Goal: Contribute content: Contribute content

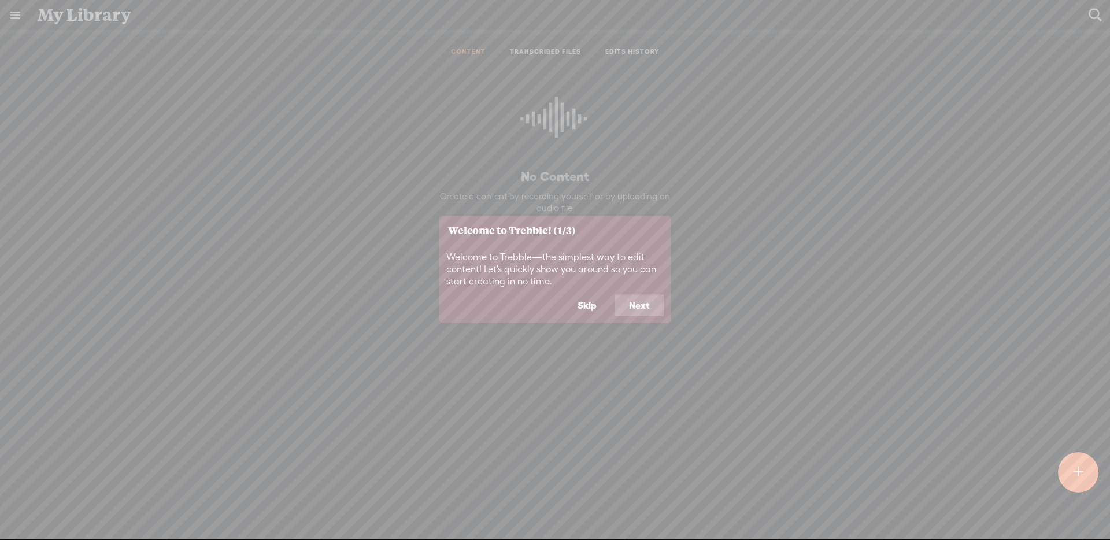
drag, startPoint x: 574, startPoint y: 309, endPoint x: 591, endPoint y: 307, distance: 16.9
click at [574, 309] on button "Skip" at bounding box center [587, 305] width 47 height 22
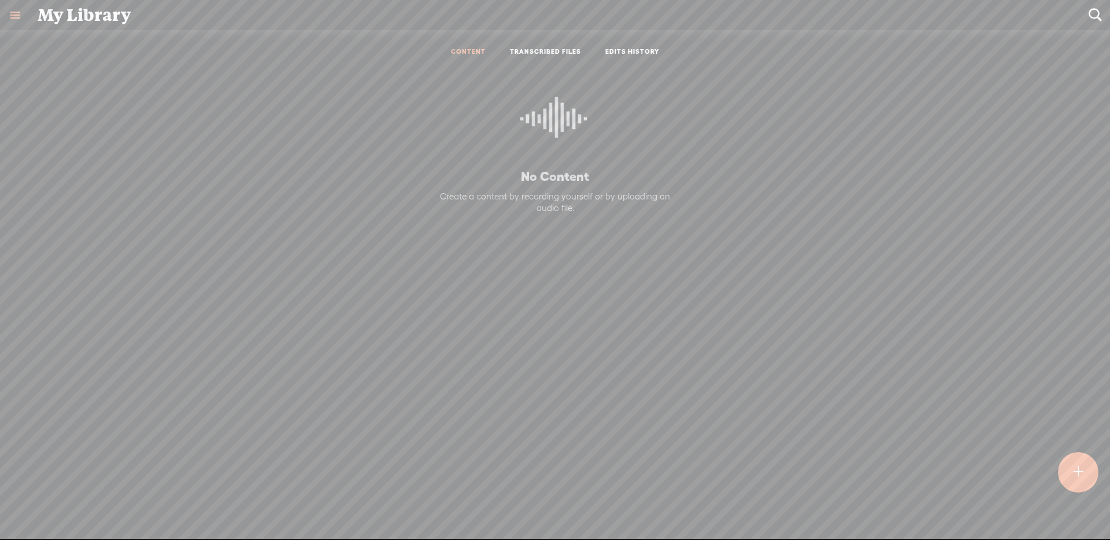
click at [1074, 468] on t at bounding box center [1079, 472] width 10 height 25
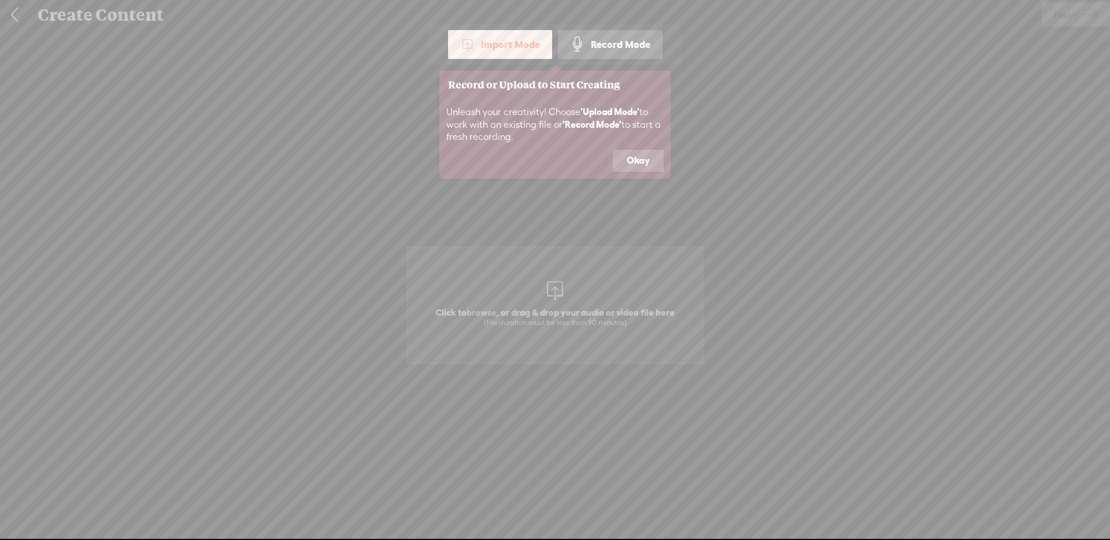
click at [513, 280] on icon at bounding box center [555, 270] width 1110 height 540
drag, startPoint x: 624, startPoint y: 166, endPoint x: 557, endPoint y: 275, distance: 128.5
click at [624, 166] on button "Okay" at bounding box center [638, 161] width 51 height 22
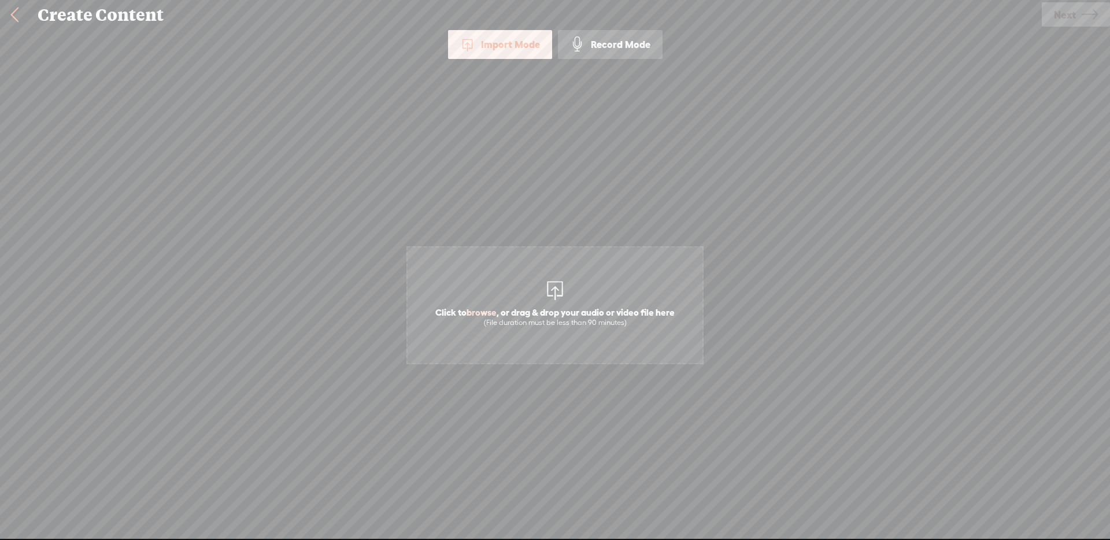
click at [523, 348] on span "Click to browse , or drag & drop your audio or video file here (File duration m…" at bounding box center [554, 305] width 297 height 118
click at [1058, 14] on span "Next" at bounding box center [1065, 14] width 22 height 29
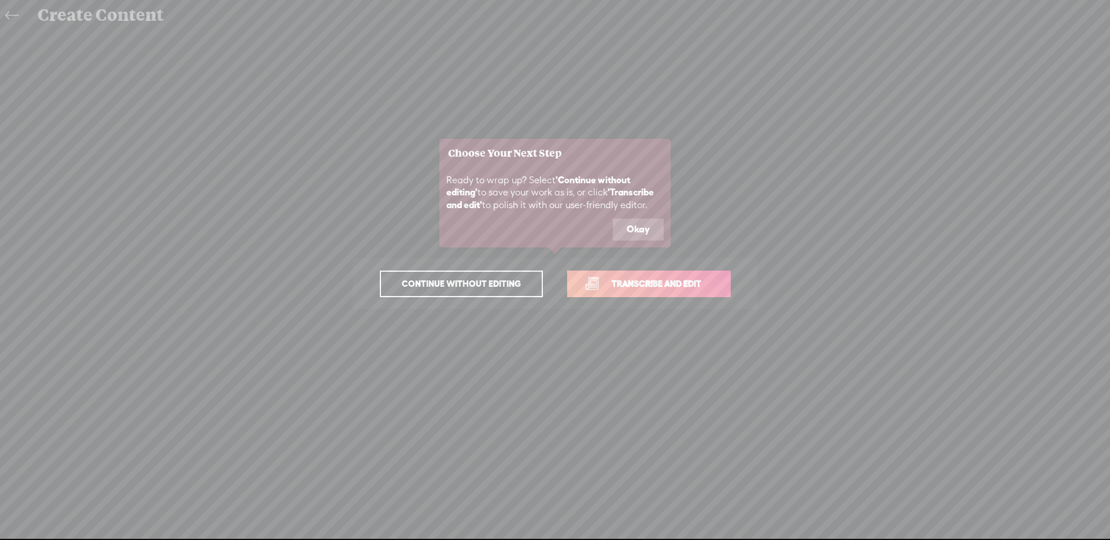
click at [639, 215] on div "Ready to wrap up? Select 'Continue without editing' to save your work as is, or…" at bounding box center [554, 192] width 231 height 51
drag, startPoint x: 641, startPoint y: 232, endPoint x: 664, endPoint y: 257, distance: 33.6
click at [641, 232] on button "Okay" at bounding box center [638, 230] width 51 height 22
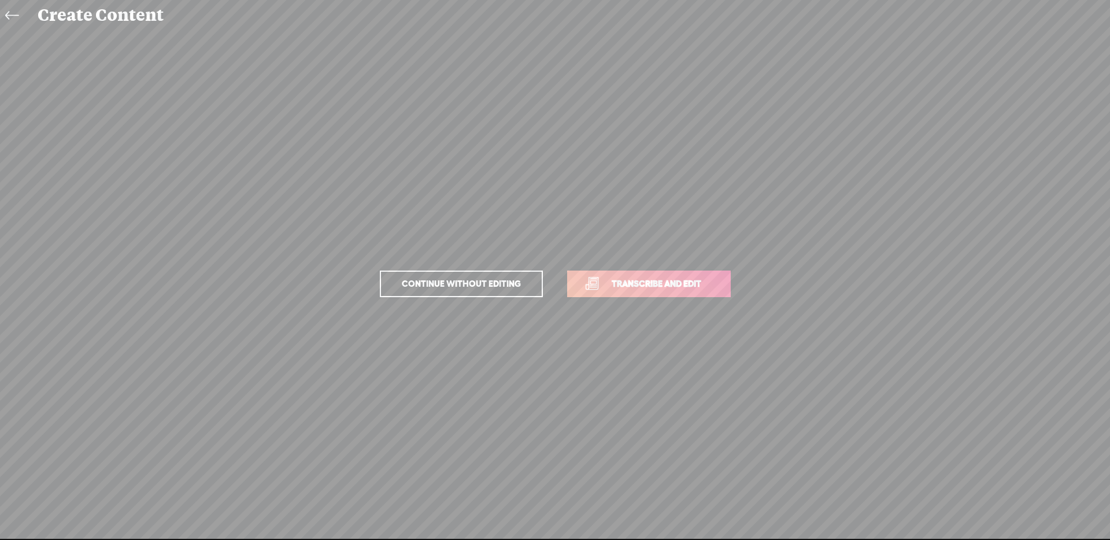
click at [675, 276] on link "Transcribe and edit" at bounding box center [649, 284] width 164 height 27
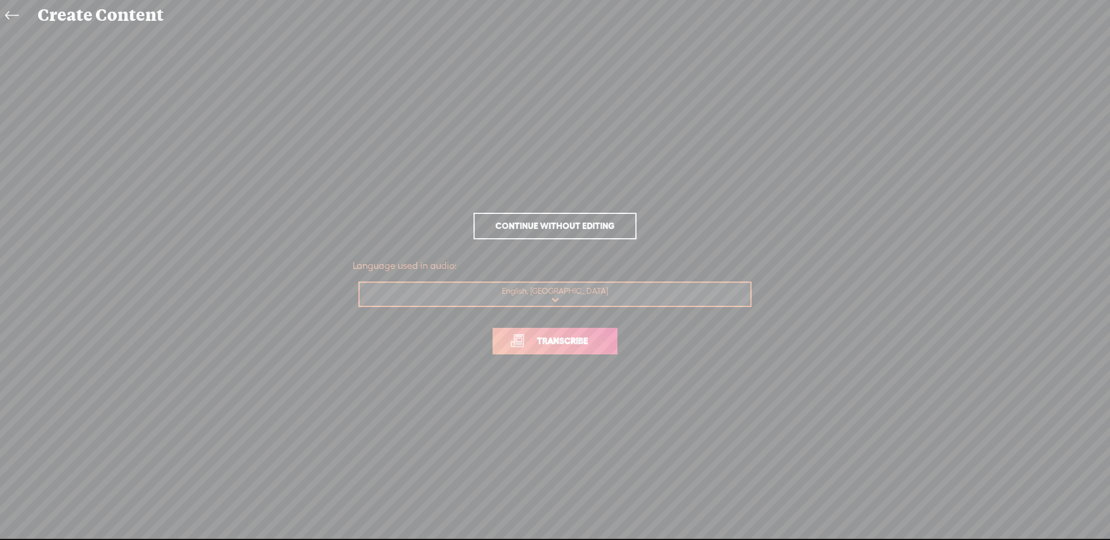
click at [617, 341] on link "Transcribe" at bounding box center [555, 341] width 125 height 27
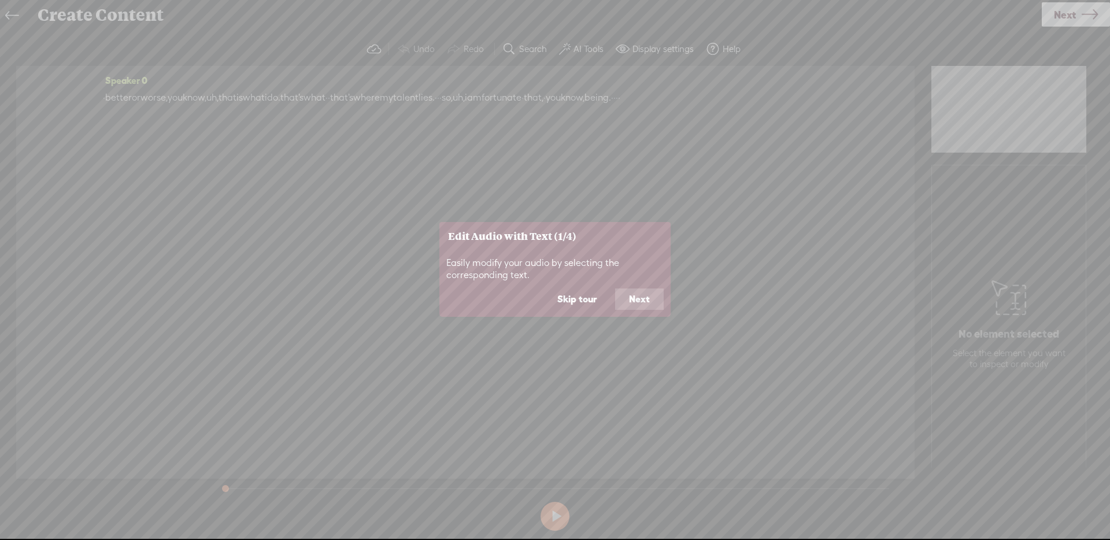
click at [576, 308] on button "Skip tour" at bounding box center [576, 299] width 67 height 22
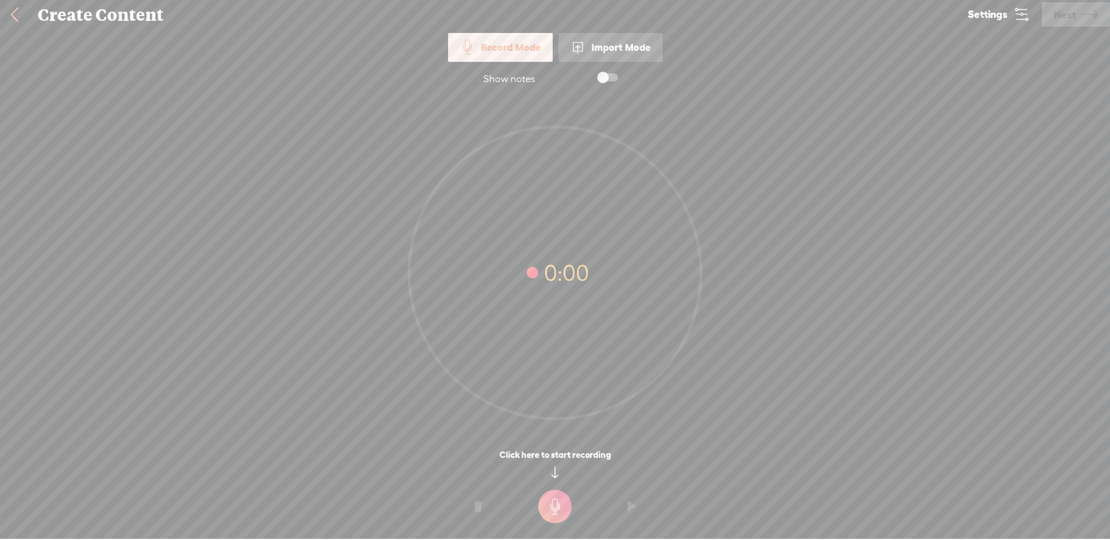
click at [12, 14] on link at bounding box center [14, 15] width 29 height 30
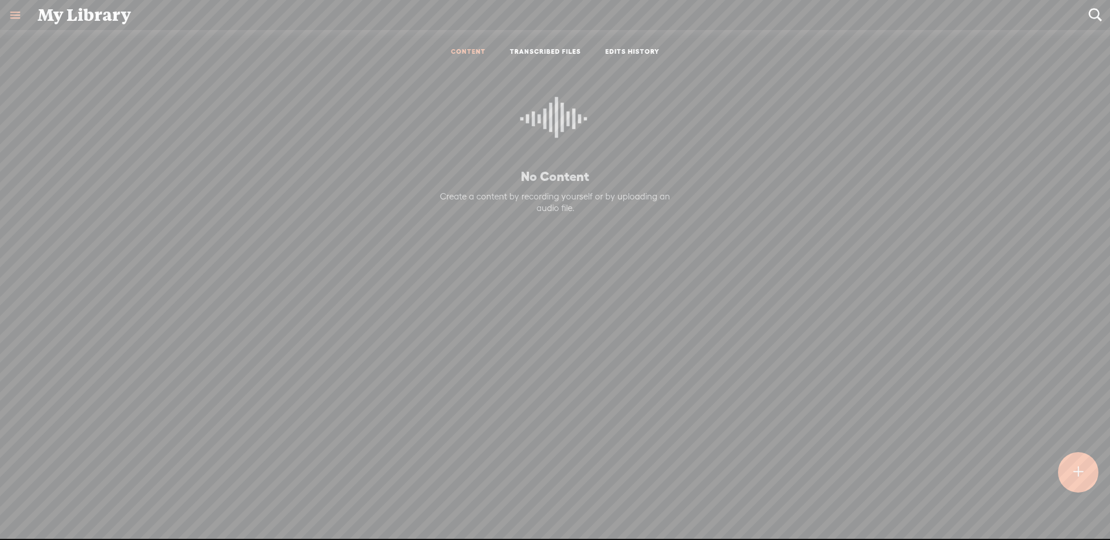
click at [545, 50] on link "TRANSCRIBED FILES" at bounding box center [545, 52] width 71 height 10
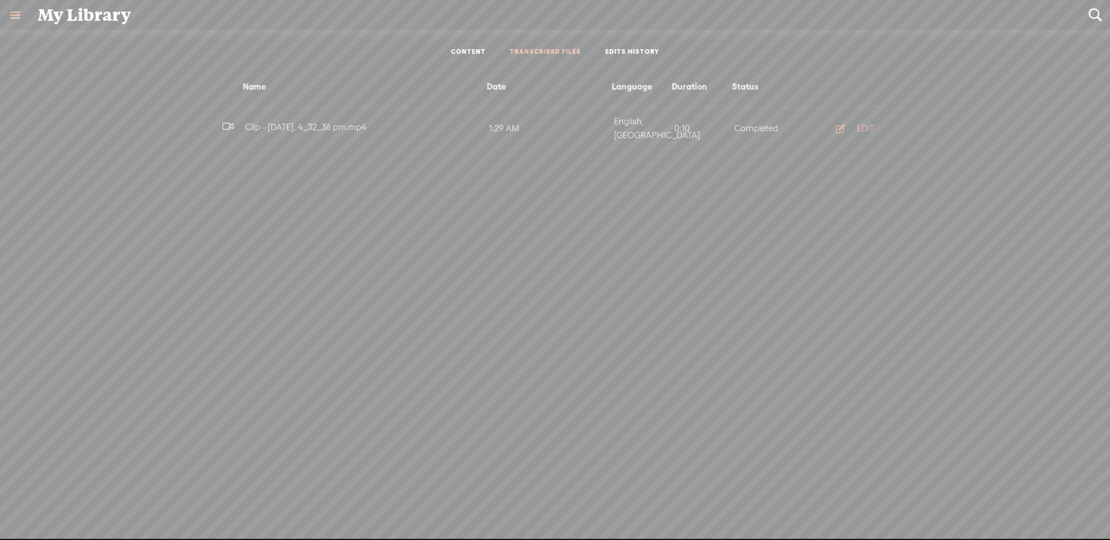
click at [857, 123] on div "EDIT" at bounding box center [865, 129] width 17 height 12
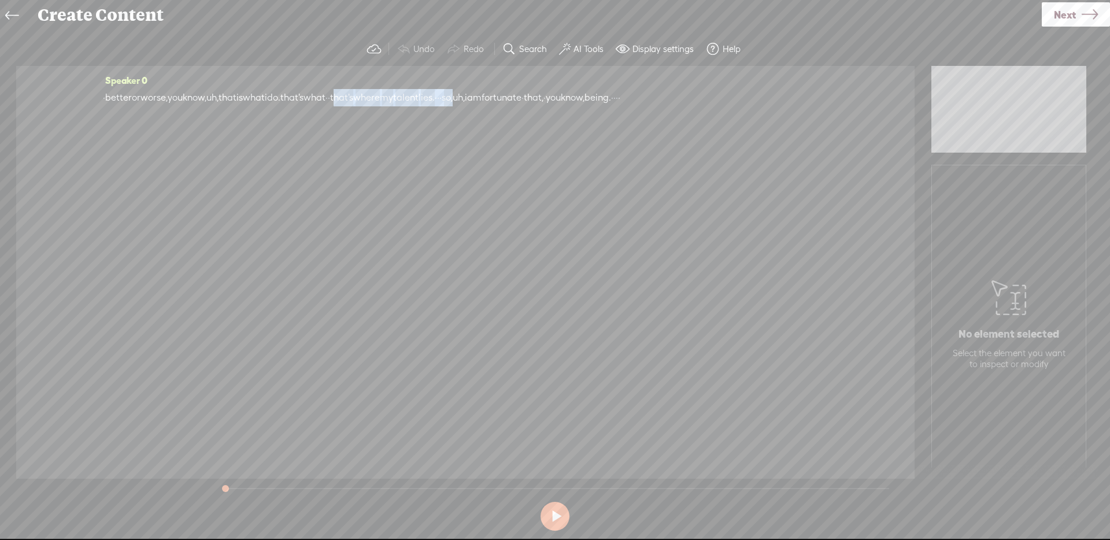
drag, startPoint x: 471, startPoint y: 93, endPoint x: 553, endPoint y: 94, distance: 82.1
click at [553, 94] on div "· better or worse, you know, uh, that is what i do. that's what · · that's wher…" at bounding box center [465, 97] width 725 height 17
click at [1053, 18] on link "Next" at bounding box center [1076, 14] width 68 height 24
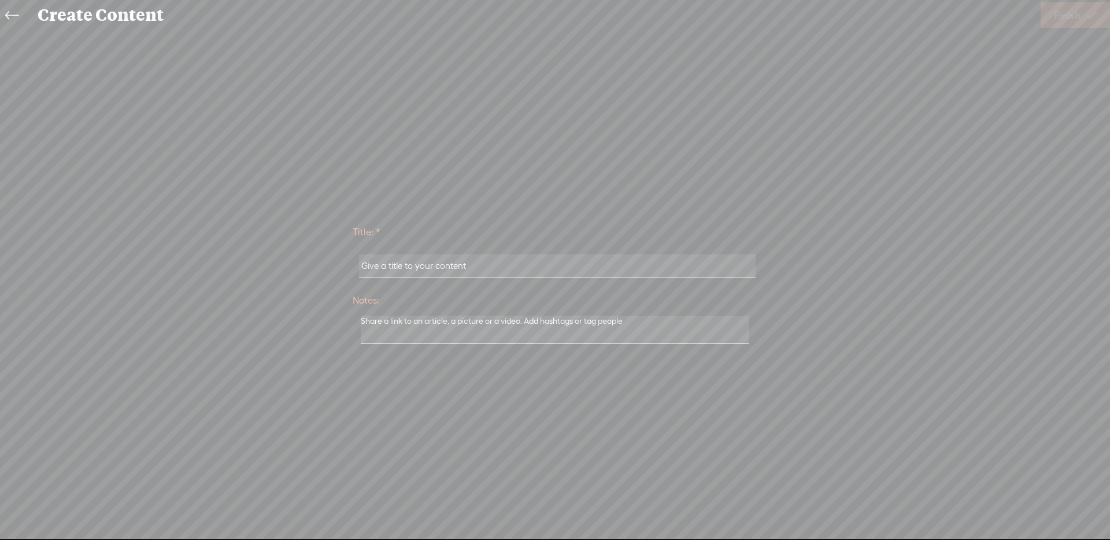
click at [454, 273] on input "text" at bounding box center [557, 265] width 396 height 23
type input "uuu"
drag, startPoint x: 1080, startPoint y: 16, endPoint x: 958, endPoint y: 16, distance: 122.0
click at [1079, 16] on span "Finish" at bounding box center [1067, 15] width 27 height 29
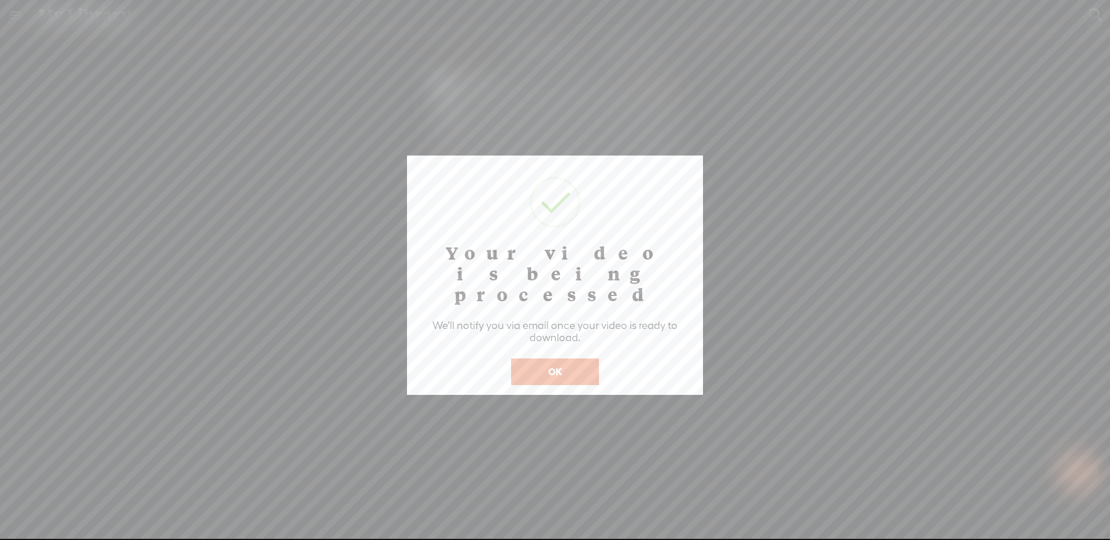
click at [594, 358] on button "OK" at bounding box center [555, 371] width 88 height 27
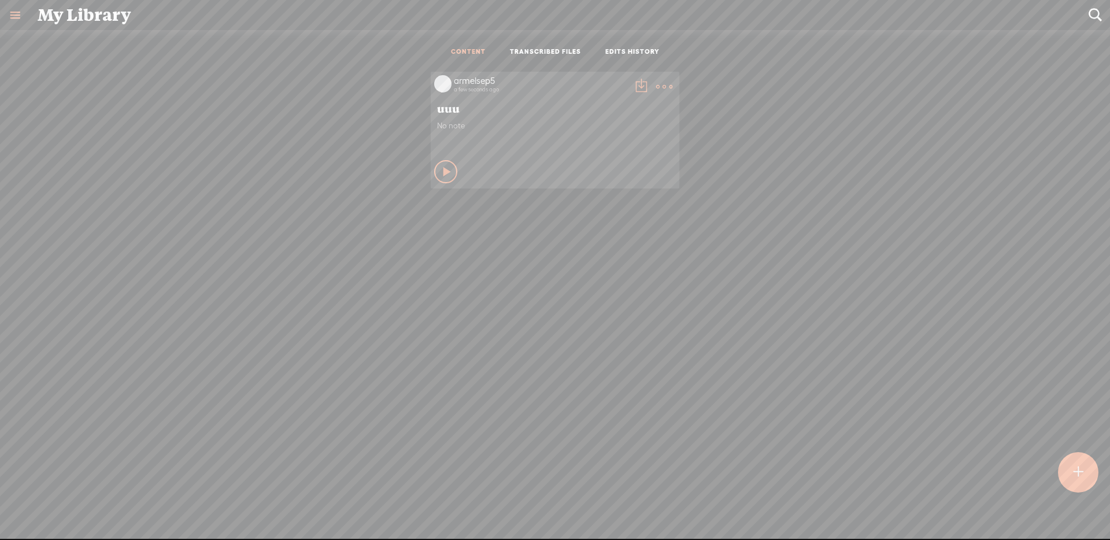
click at [663, 88] on t at bounding box center [664, 87] width 16 height 16
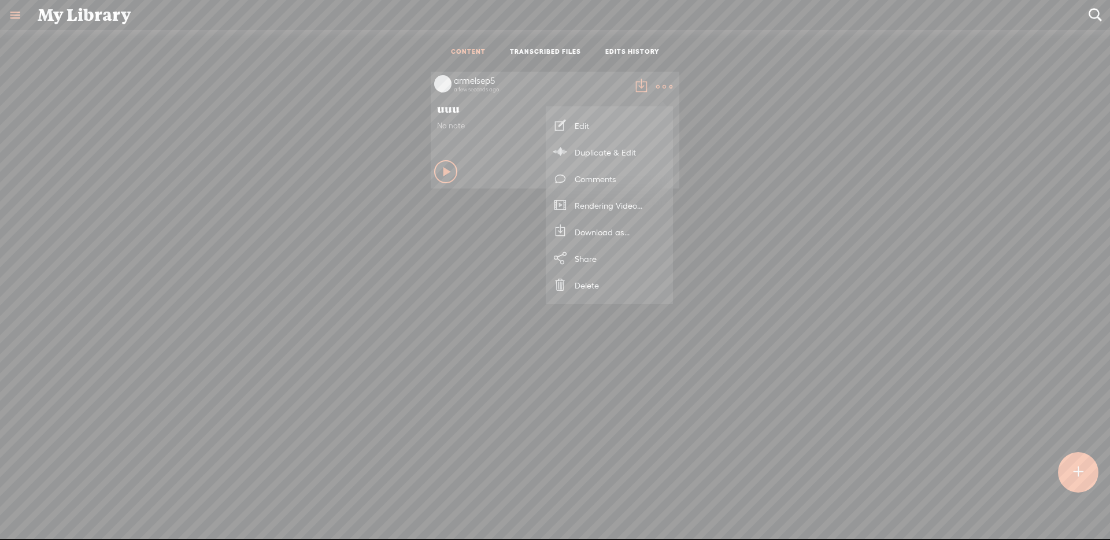
click at [634, 278] on link "Delete" at bounding box center [610, 285] width 116 height 27
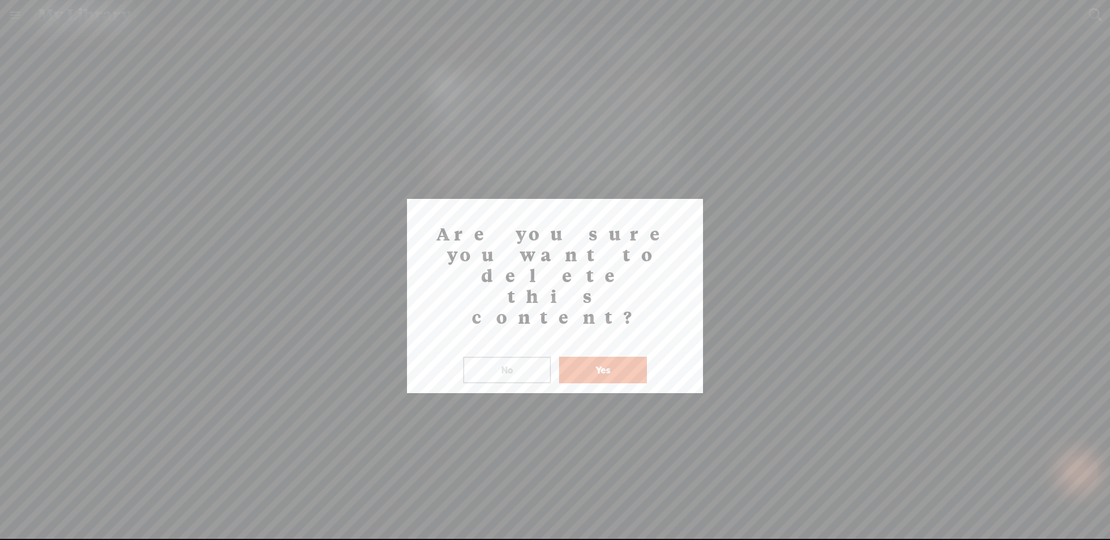
drag, startPoint x: 634, startPoint y: 306, endPoint x: 656, endPoint y: 299, distance: 22.5
click at [634, 357] on button "Yes" at bounding box center [603, 370] width 88 height 27
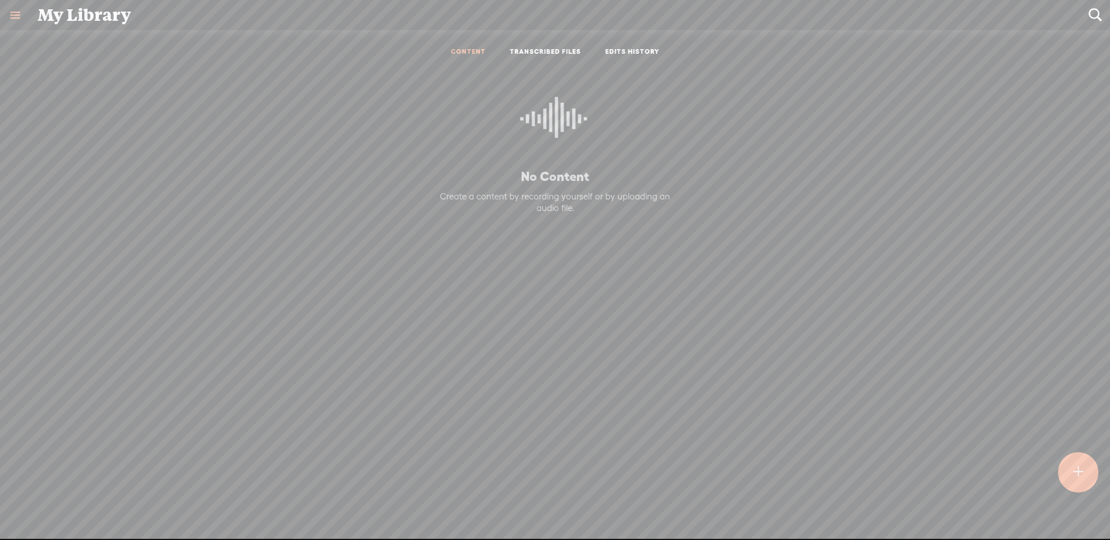
click at [553, 53] on link "TRANSCRIBED FILES" at bounding box center [545, 52] width 71 height 10
click at [1081, 487] on div at bounding box center [1078, 472] width 40 height 40
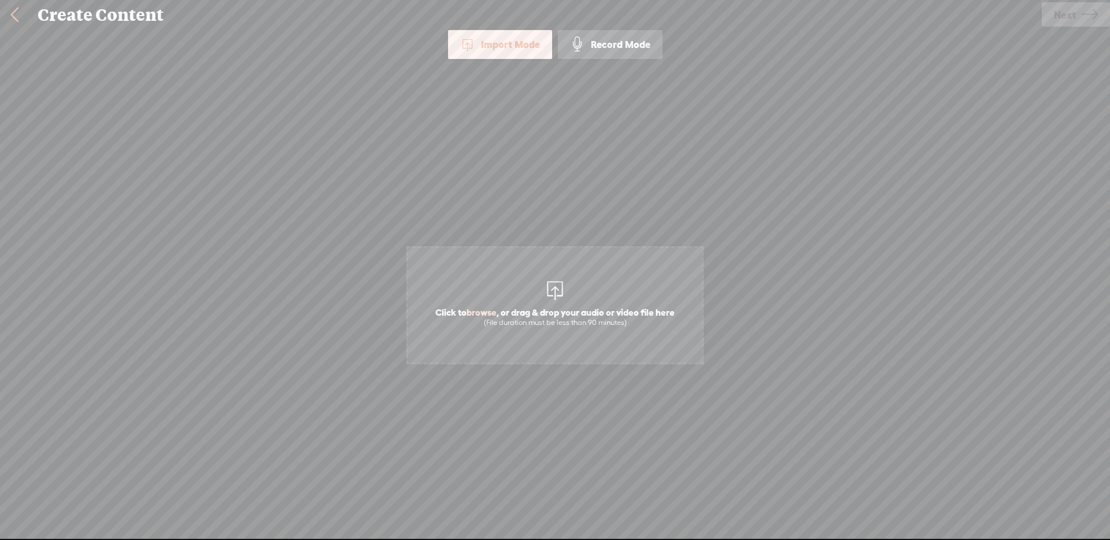
click at [524, 249] on span "Click to browse , or drag & drop your audio or video file here (File duration m…" at bounding box center [554, 305] width 297 height 118
click at [1072, 12] on span "Next" at bounding box center [1065, 14] width 22 height 29
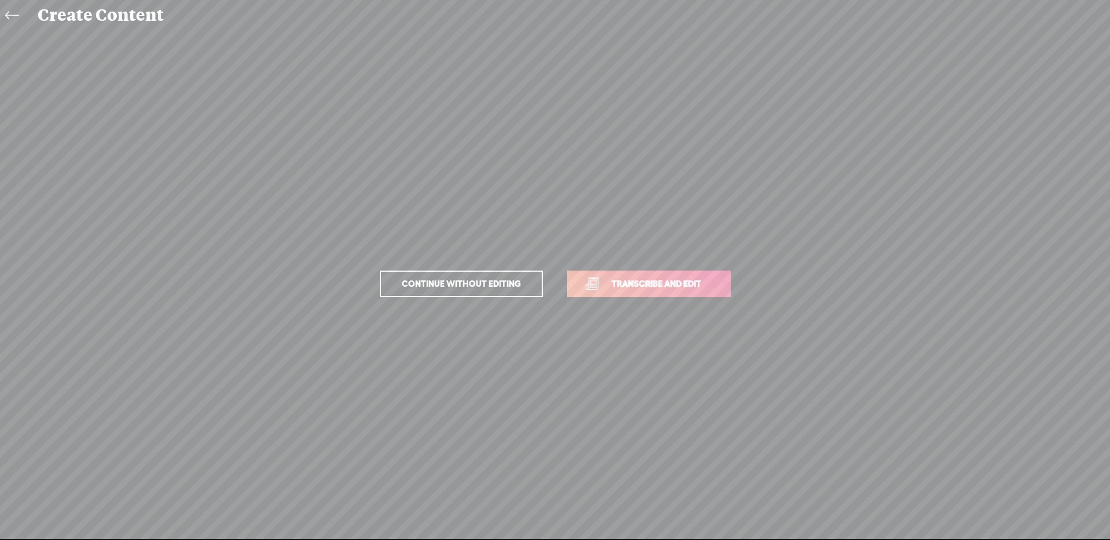
click at [648, 271] on link "Transcribe and edit" at bounding box center [649, 284] width 164 height 27
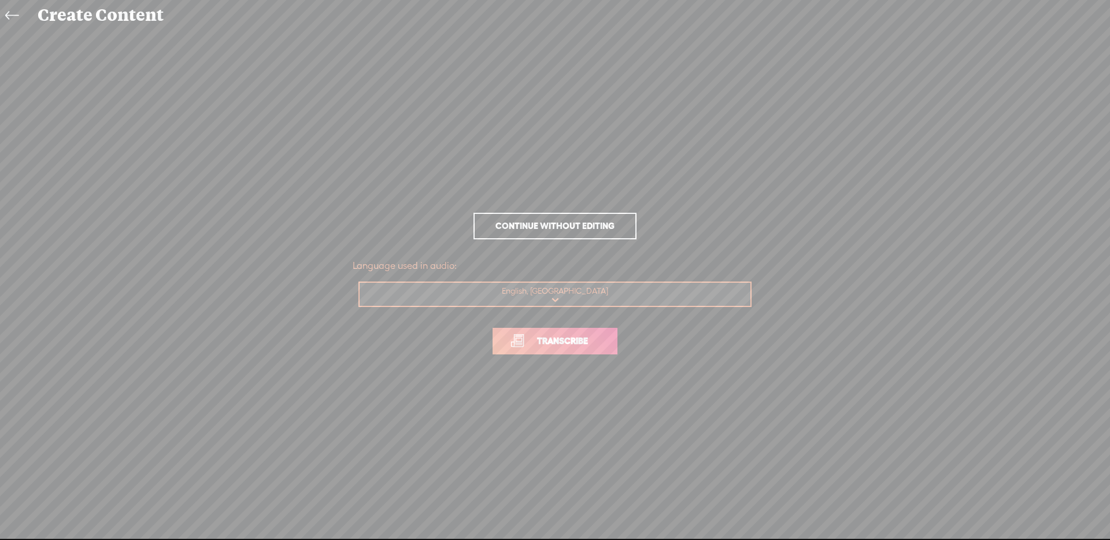
click at [593, 330] on link "Transcribe" at bounding box center [555, 341] width 125 height 27
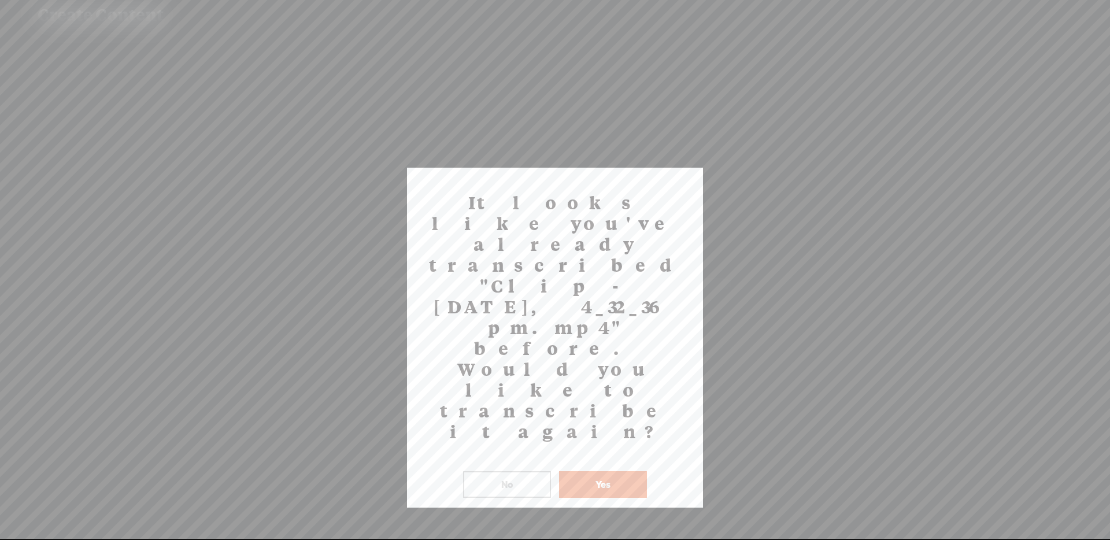
click at [633, 471] on button "Yes" at bounding box center [603, 484] width 88 height 27
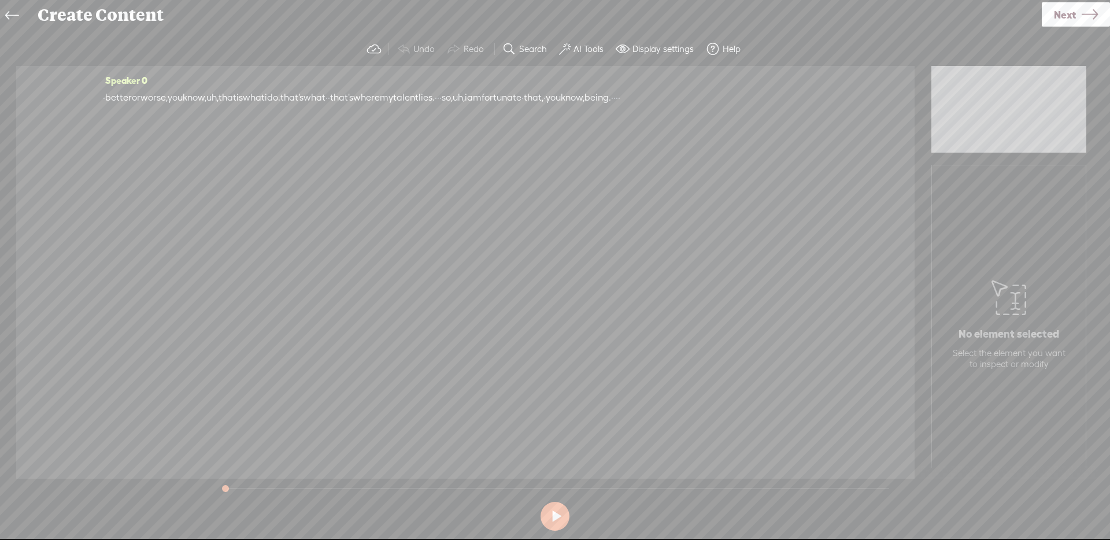
drag, startPoint x: 413, startPoint y: 97, endPoint x: 527, endPoint y: 103, distance: 114.6
click at [527, 103] on div "· better or worse, you know, uh, that is what i do. that's what · · that's wher…" at bounding box center [465, 97] width 725 height 17
click at [1073, 21] on span "Next" at bounding box center [1065, 14] width 22 height 29
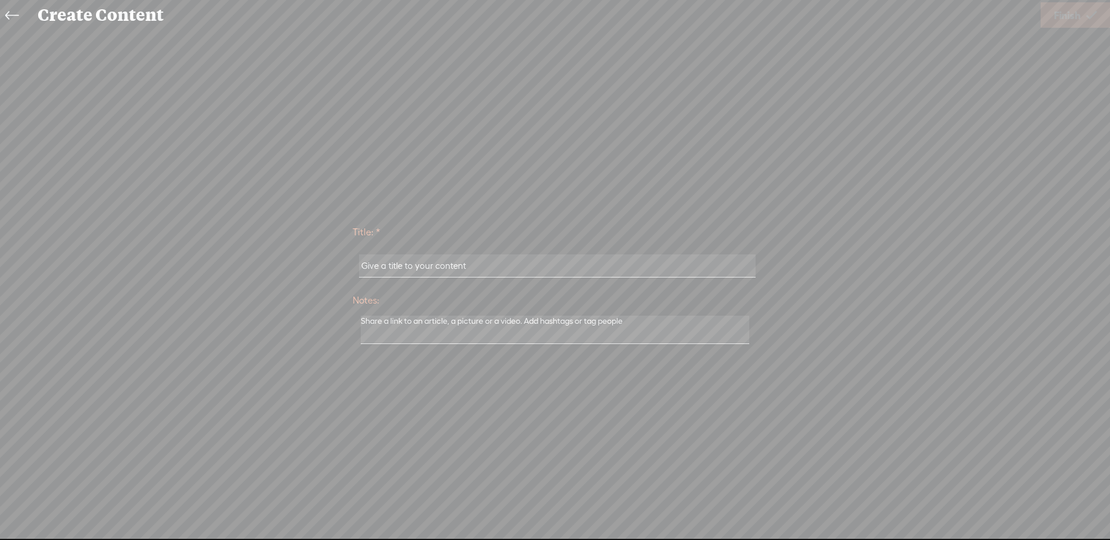
click at [482, 264] on input "text" at bounding box center [557, 265] width 396 height 23
type input "jiji"
click at [1060, 14] on span "Finish" at bounding box center [1067, 15] width 27 height 29
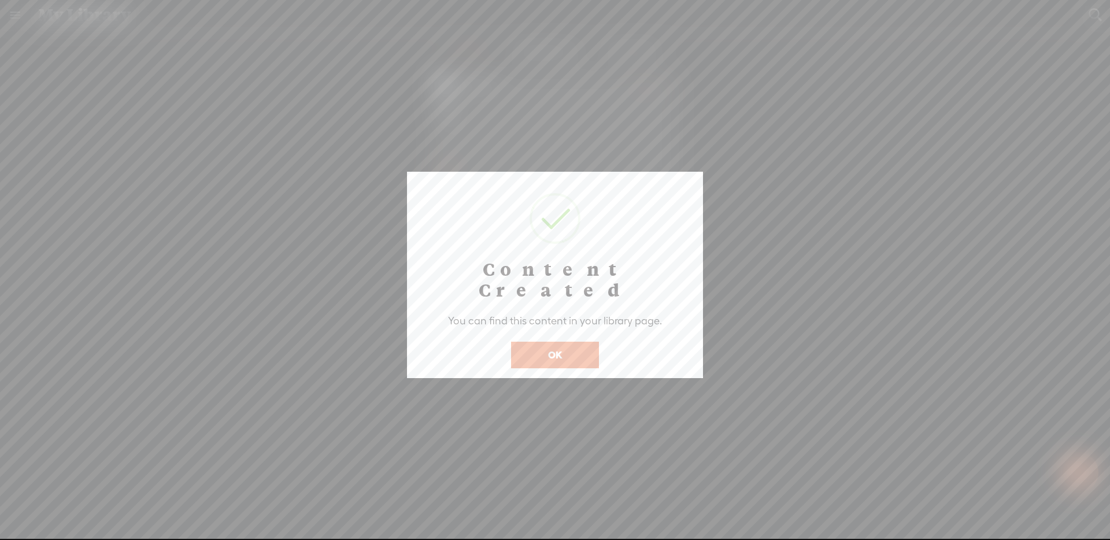
drag, startPoint x: 587, startPoint y: 331, endPoint x: 598, endPoint y: 324, distance: 13.5
click at [587, 342] on button "OK" at bounding box center [555, 355] width 88 height 27
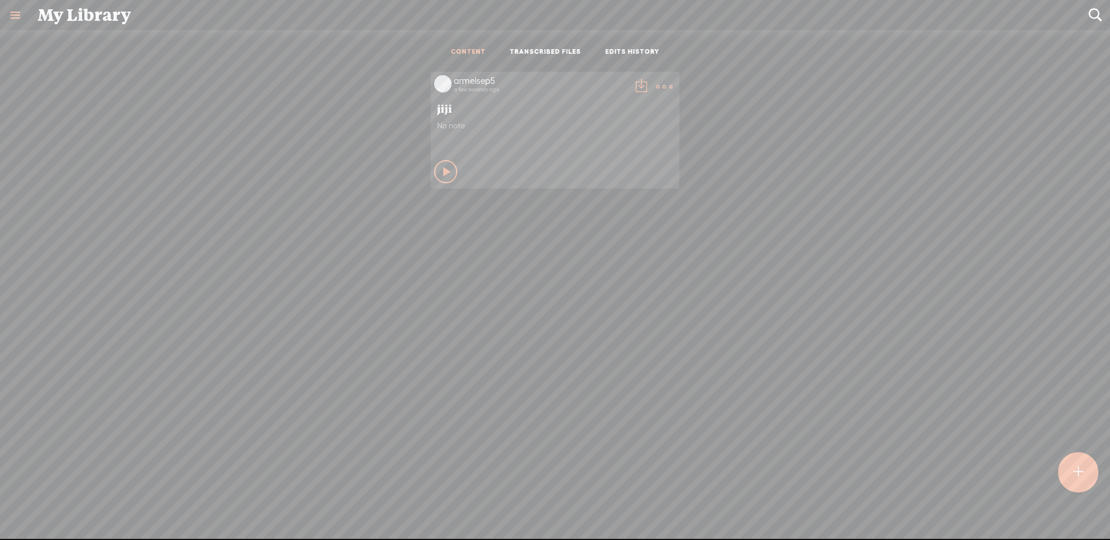
click at [10, 27] on link at bounding box center [15, 15] width 30 height 30
drag, startPoint x: 56, startPoint y: 516, endPoint x: 80, endPoint y: 501, distance: 28.8
click at [56, 514] on div "SETTINGS" at bounding box center [61, 513] width 42 height 10
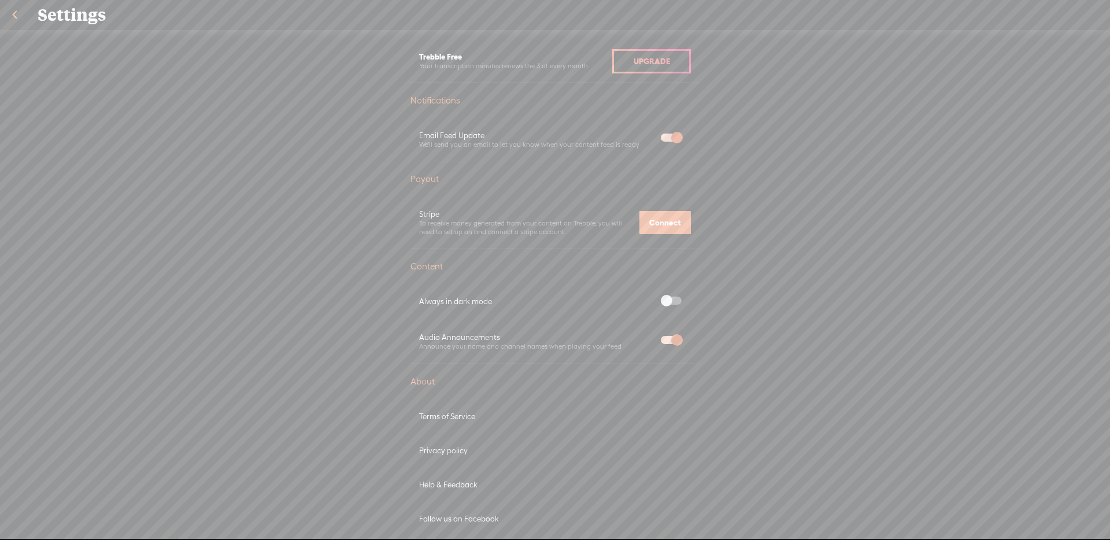
scroll to position [513, 0]
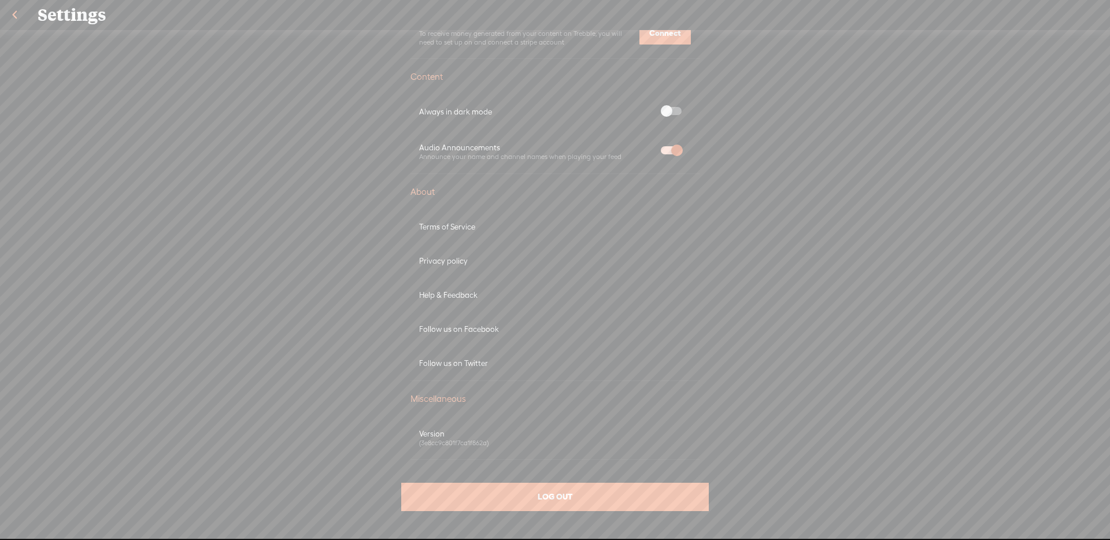
click at [620, 490] on div "LOG OUT" at bounding box center [555, 497] width 308 height 28
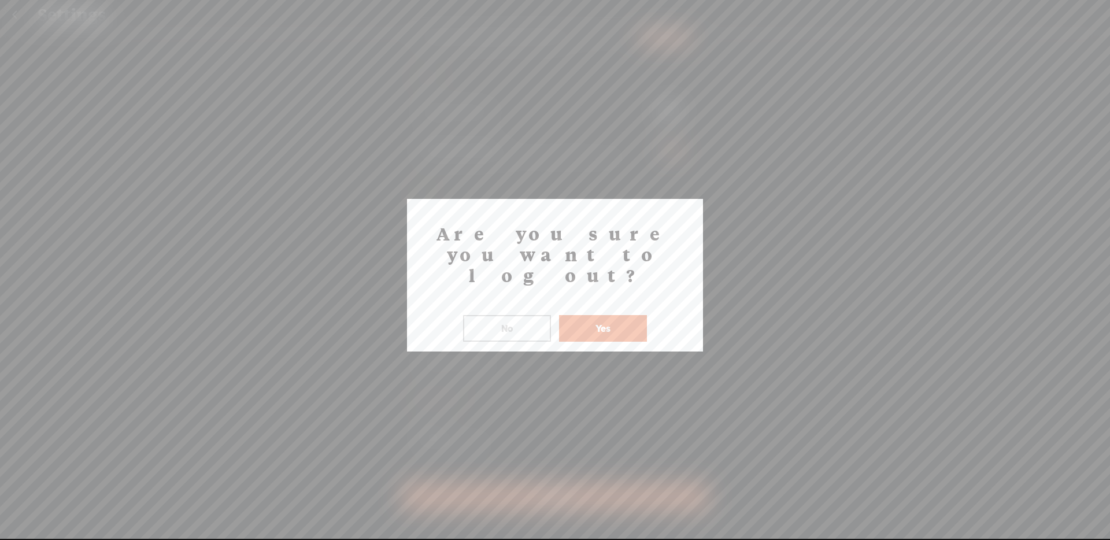
drag, startPoint x: 612, startPoint y: 307, endPoint x: 637, endPoint y: 268, distance: 46.0
click at [612, 315] on button "Yes" at bounding box center [603, 328] width 88 height 27
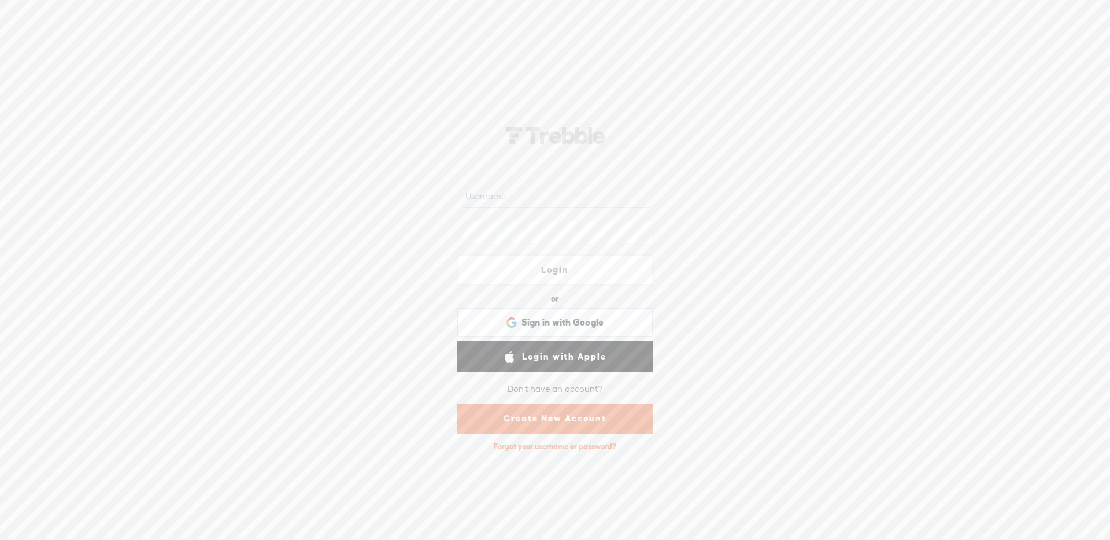
click at [521, 200] on input "text" at bounding box center [557, 196] width 188 height 23
type input "armelsep3"
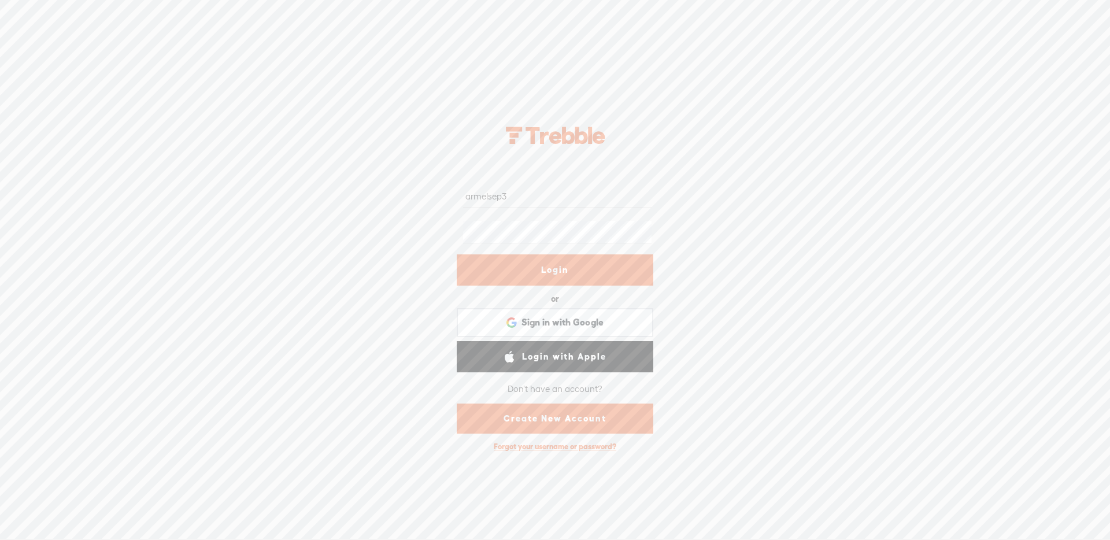
click at [556, 249] on div at bounding box center [555, 232] width 197 height 36
click at [558, 269] on link "Login" at bounding box center [555, 269] width 197 height 31
